Goal: Task Accomplishment & Management: Use online tool/utility

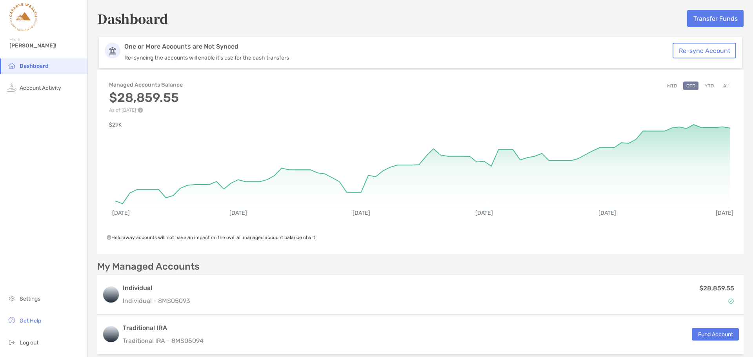
click at [721, 87] on button "All" at bounding box center [726, 86] width 12 height 9
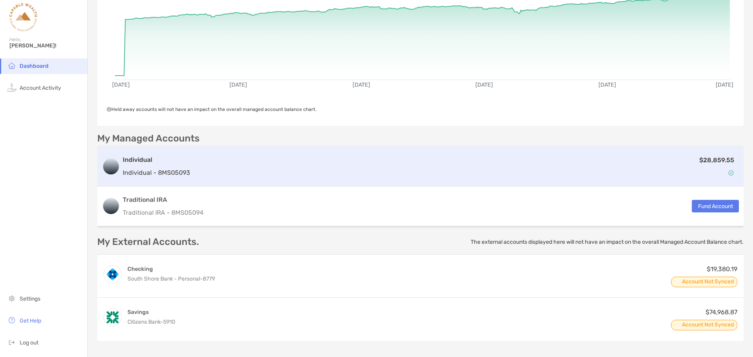
scroll to position [83, 0]
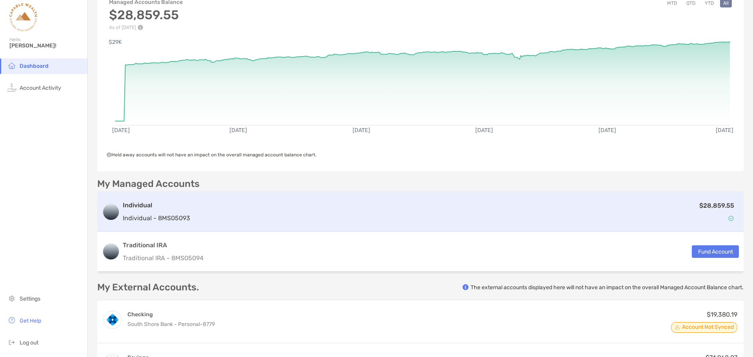
click at [450, 214] on div "$28,859.55" at bounding box center [465, 212] width 545 height 23
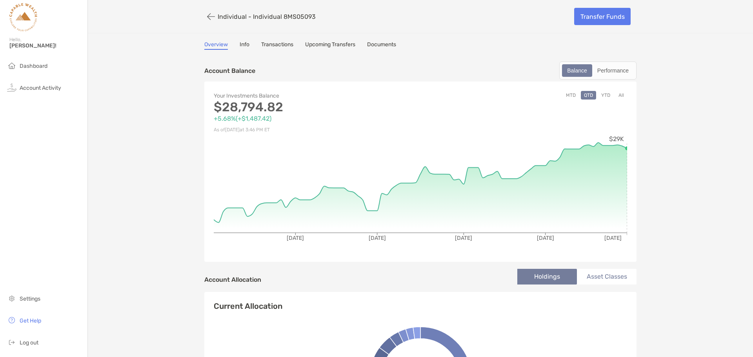
click at [606, 96] on button "YTD" at bounding box center [605, 95] width 15 height 9
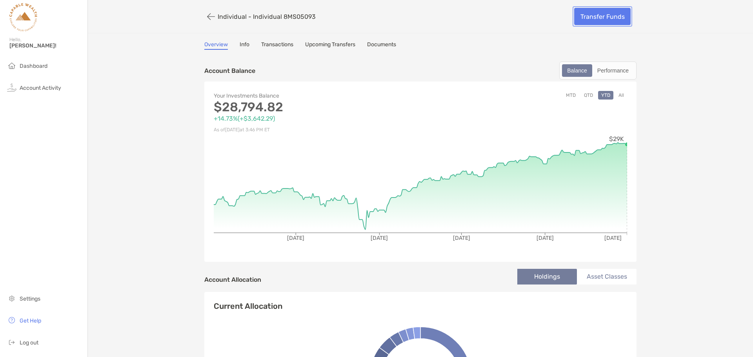
click at [589, 22] on link "Transfer Funds" at bounding box center [602, 16] width 56 height 17
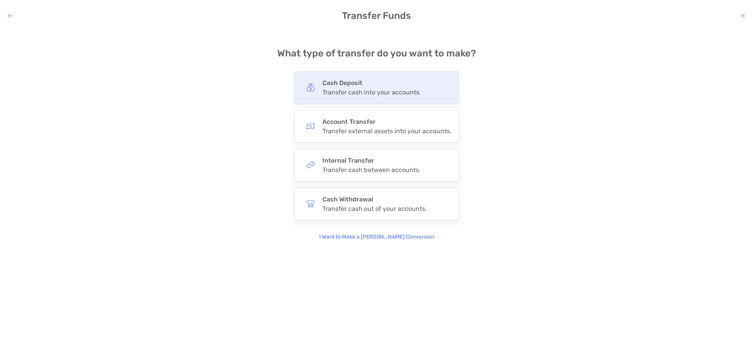
click at [369, 98] on div "Cash Deposit Transfer cash into your accounts." at bounding box center [376, 87] width 165 height 33
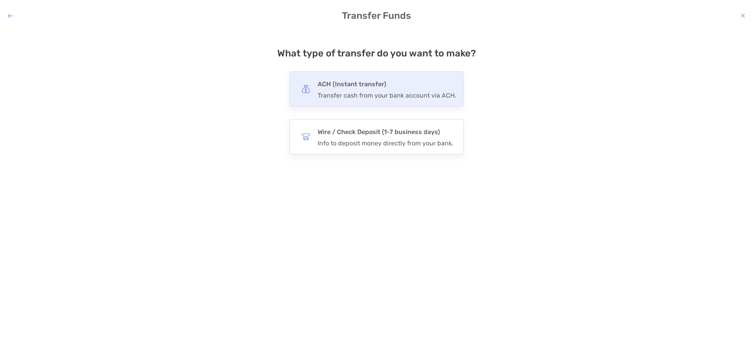
click at [371, 94] on div "Transfer cash from your bank account via ACH." at bounding box center [387, 95] width 138 height 7
click at [0, 0] on input "***" at bounding box center [0, 0] width 0 height 0
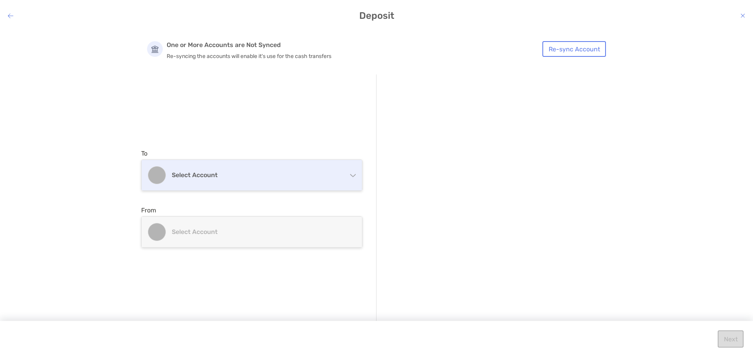
click at [325, 175] on h4 "Select account" at bounding box center [256, 174] width 169 height 7
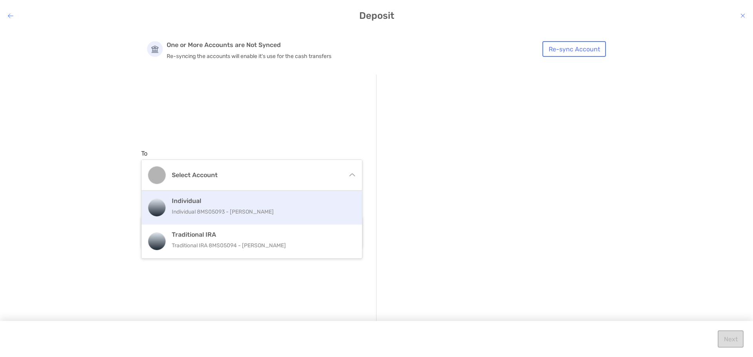
click at [296, 211] on p "Individual 8MS05093 - [PERSON_NAME]" at bounding box center [260, 212] width 177 height 10
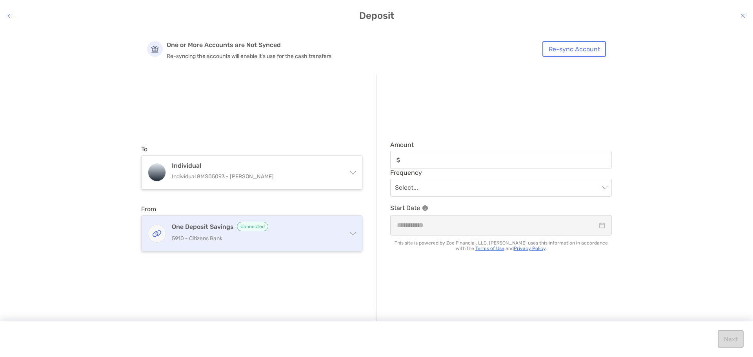
click at [307, 233] on div "One Deposit Savings Connected 5910 - Citizens Bank" at bounding box center [256, 233] width 169 height 23
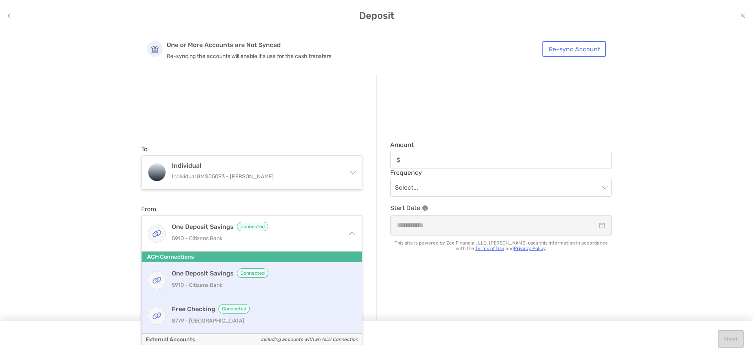
click at [285, 309] on h4 "Free Checking Connected" at bounding box center [260, 308] width 177 height 9
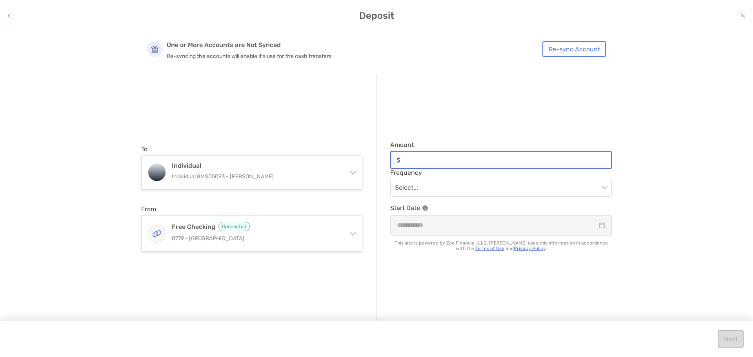
click at [438, 162] on input "Amount" at bounding box center [506, 160] width 207 height 7
type input "*****"
click at [445, 191] on input "modal" at bounding box center [497, 187] width 204 height 17
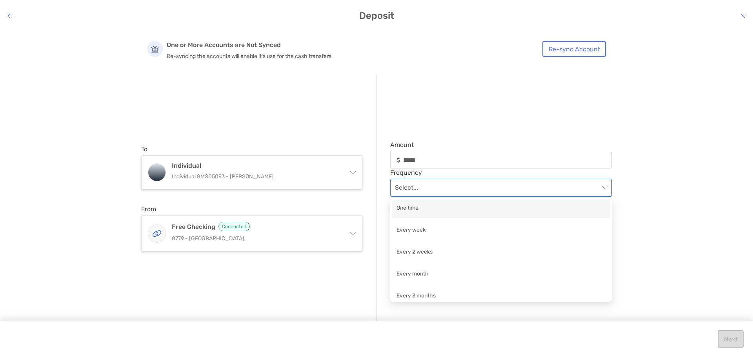
click at [461, 212] on div "One time" at bounding box center [500, 209] width 209 height 10
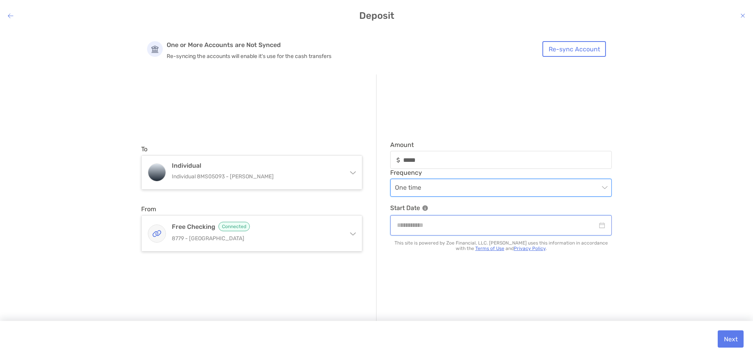
click at [560, 229] on input "modal" at bounding box center [497, 225] width 200 height 10
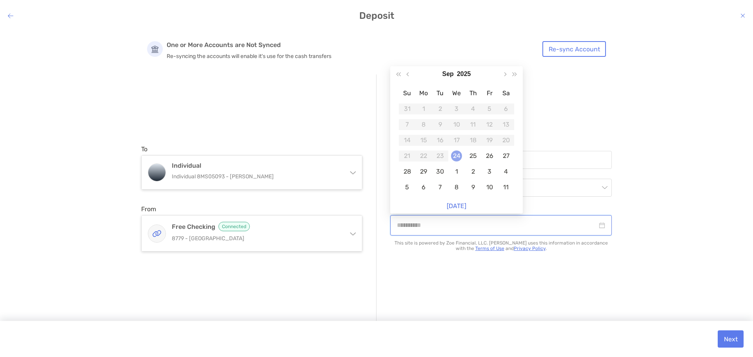
type input "**********"
click at [459, 156] on div "24" at bounding box center [456, 156] width 11 height 11
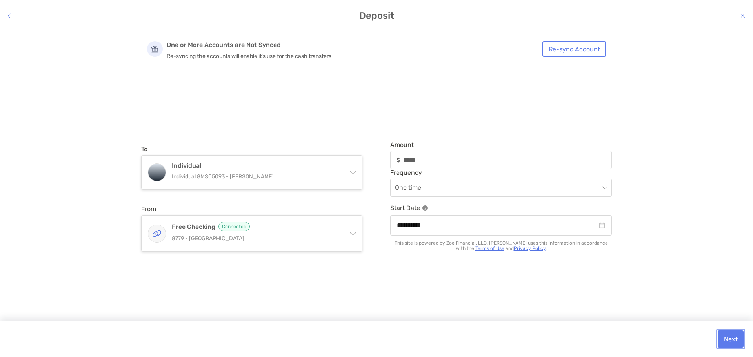
click at [730, 338] on button "Next" at bounding box center [731, 339] width 26 height 17
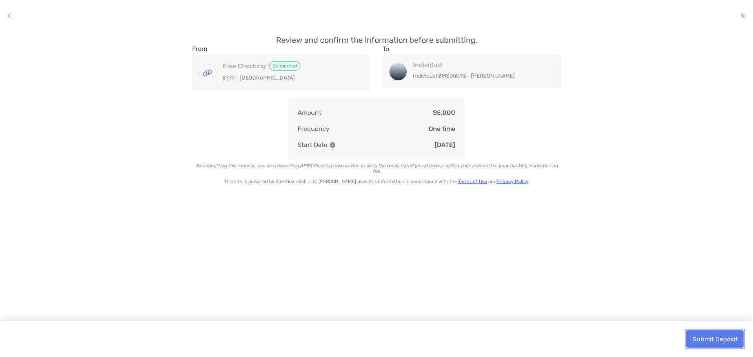
click at [708, 339] on button "Submit Deposit" at bounding box center [714, 339] width 57 height 17
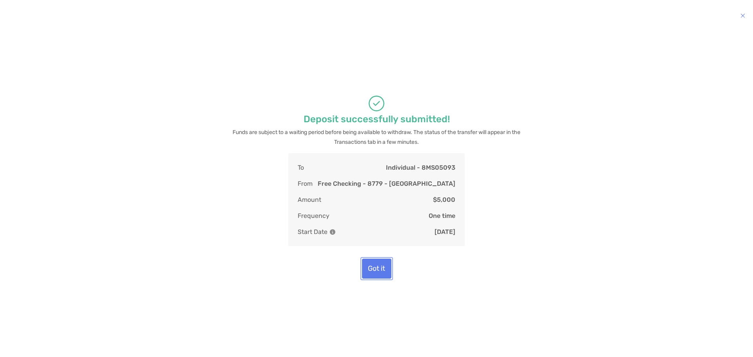
click at [372, 269] on button "Got it" at bounding box center [376, 269] width 29 height 20
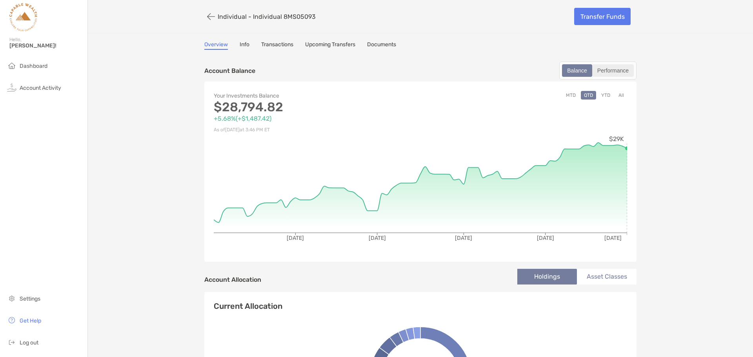
click at [617, 71] on div "Performance" at bounding box center [613, 70] width 40 height 11
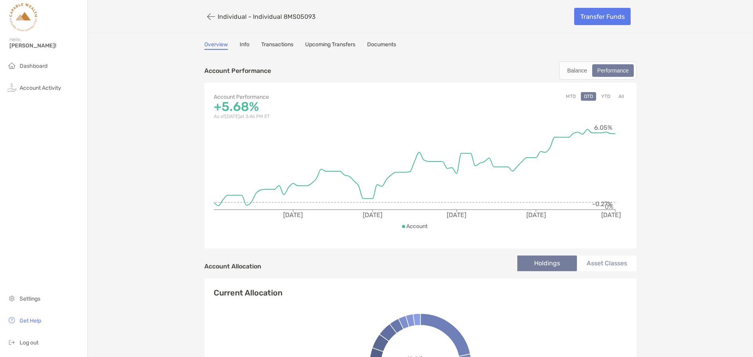
click at [620, 102] on div "MTD QTD YTD All" at bounding box center [523, 106] width 207 height 29
click at [620, 100] on button "All" at bounding box center [621, 96] width 12 height 9
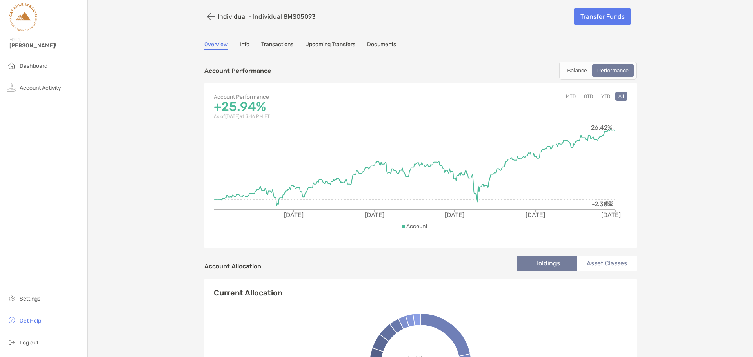
click at [601, 95] on button "YTD" at bounding box center [605, 96] width 15 height 9
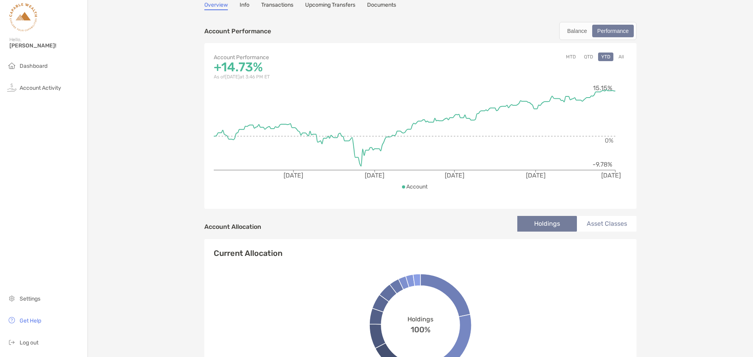
scroll to position [39, 0]
click at [619, 58] on button "All" at bounding box center [621, 57] width 12 height 9
